Goal: Task Accomplishment & Management: Use online tool/utility

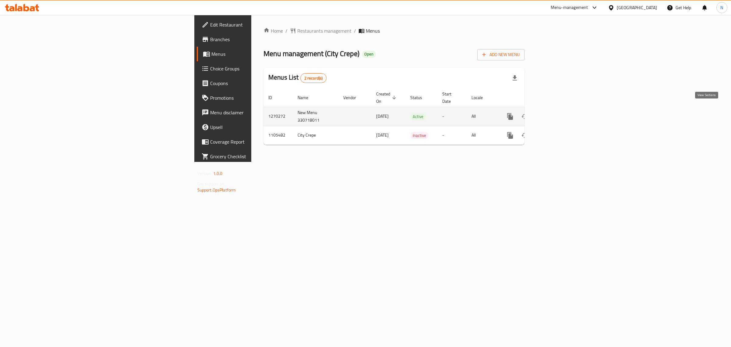
click at [558, 113] on icon "enhanced table" at bounding box center [554, 116] width 7 height 7
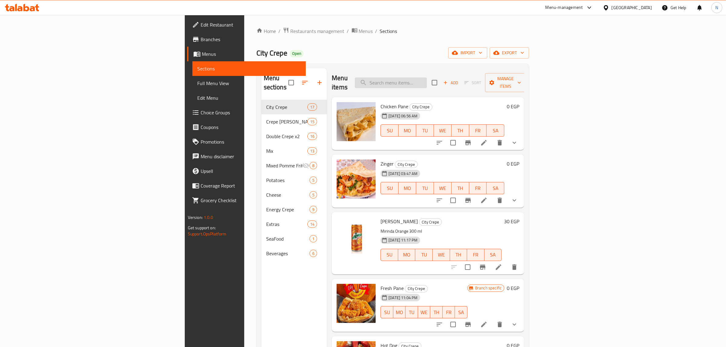
click at [427, 77] on input "search" at bounding box center [391, 82] width 72 height 11
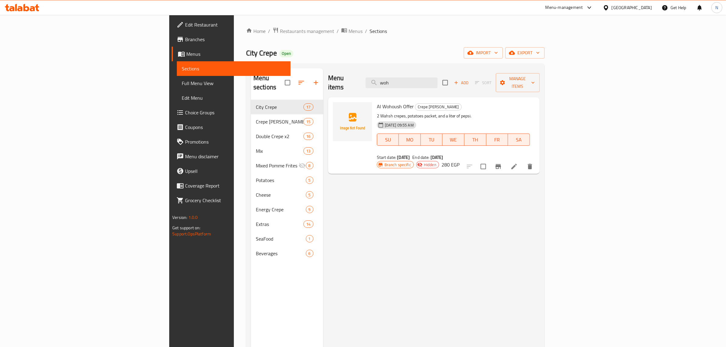
type input "woh"
click at [437, 78] on input "woh" at bounding box center [401, 82] width 72 height 11
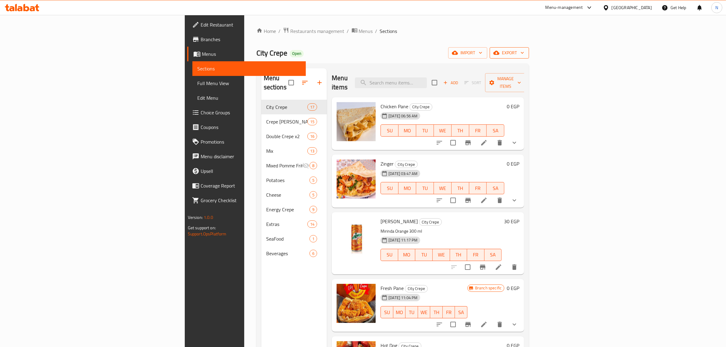
click at [524, 55] on span "export" at bounding box center [509, 53] width 30 height 8
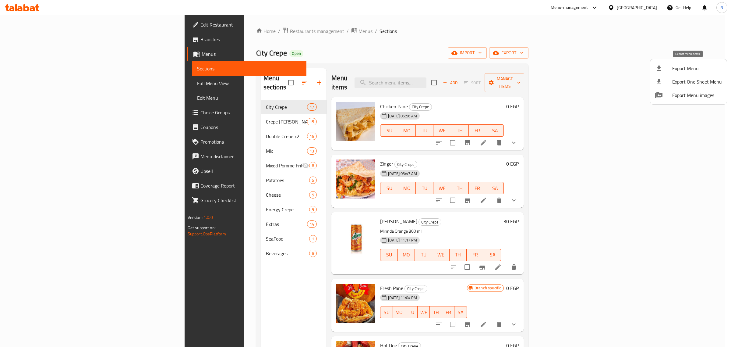
click at [689, 69] on span "Export Menu" at bounding box center [698, 68] width 50 height 7
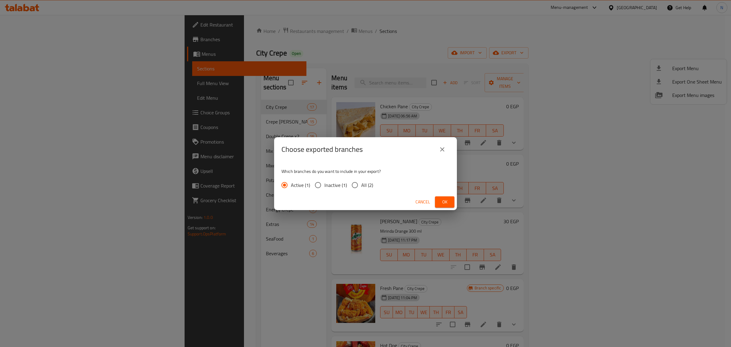
click at [371, 186] on span "All (2)" at bounding box center [367, 184] width 12 height 7
click at [361, 186] on input "All (2)" at bounding box center [355, 185] width 13 height 13
radio input "true"
click at [444, 204] on span "Ok" at bounding box center [445, 202] width 10 height 8
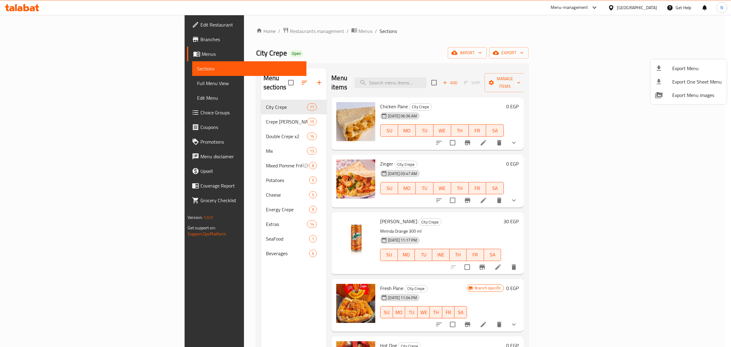
click at [233, 296] on div at bounding box center [365, 173] width 731 height 347
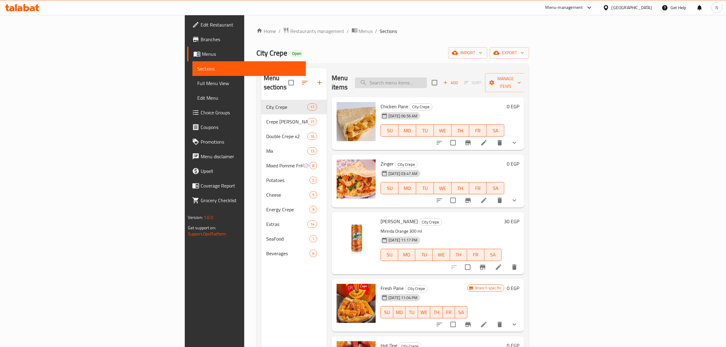
click at [427, 77] on input "search" at bounding box center [391, 82] width 72 height 11
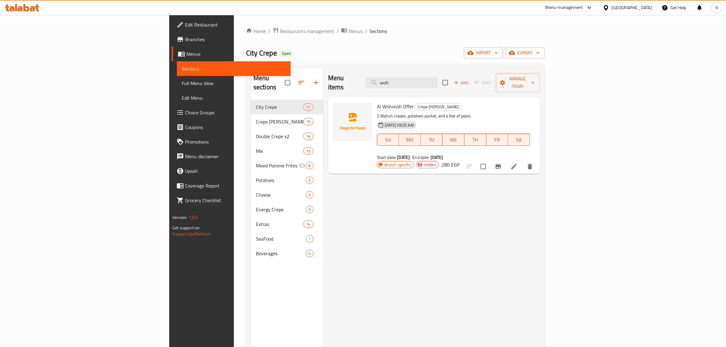
type input "woh"
